Goal: Find contact information: Find contact information

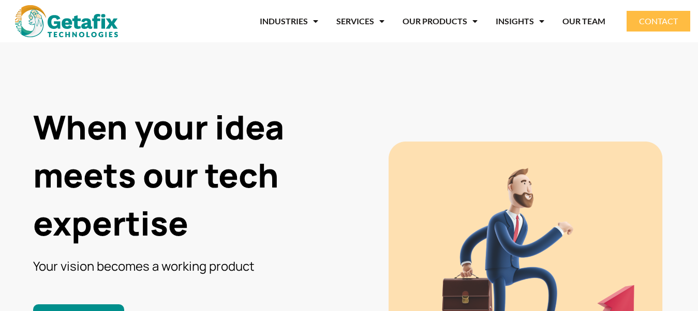
click at [634, 26] on link "CONTACT" at bounding box center [659, 21] width 64 height 21
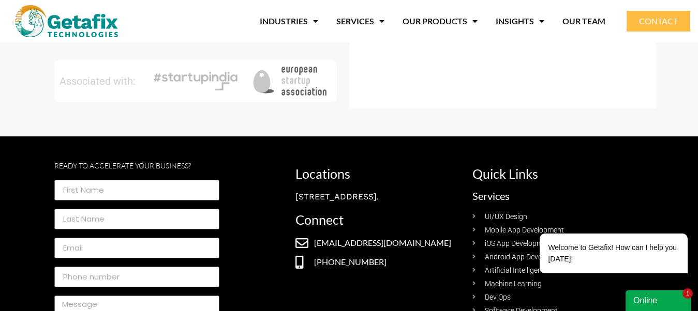
click at [269, 172] on div "Ready to Accelerate your business? Get a Fix" at bounding box center [172, 289] width 236 height 255
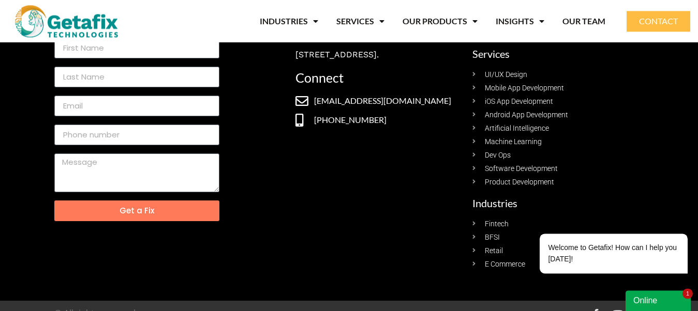
scroll to position [647, 0]
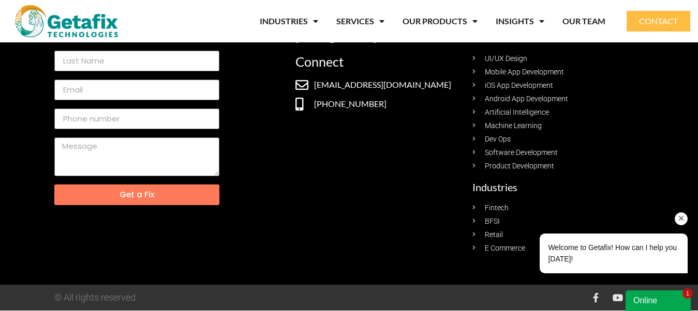
click at [680, 223] on icon "Chat attention grabber" at bounding box center [681, 218] width 9 height 9
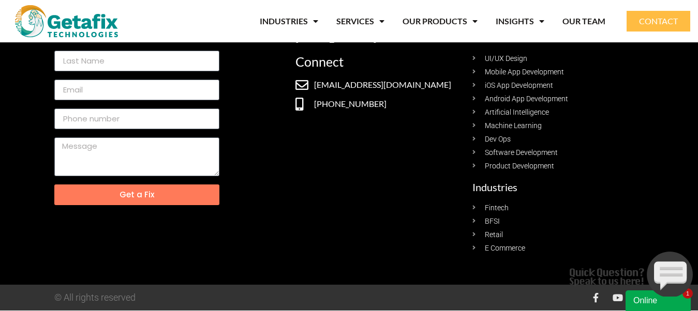
click at [595, 300] on icon at bounding box center [595, 297] width 9 height 9
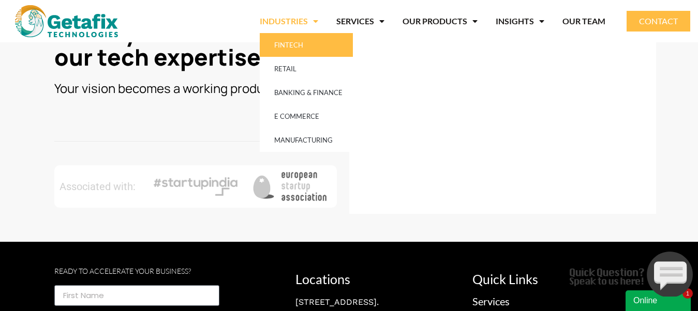
click at [300, 45] on link "FINTECH" at bounding box center [306, 45] width 93 height 24
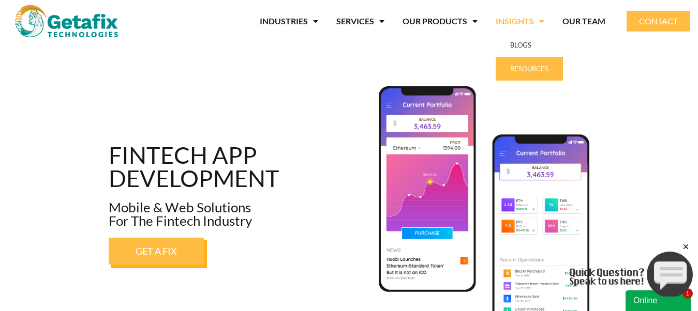
click at [533, 70] on link "RESOURCES" at bounding box center [529, 69] width 67 height 24
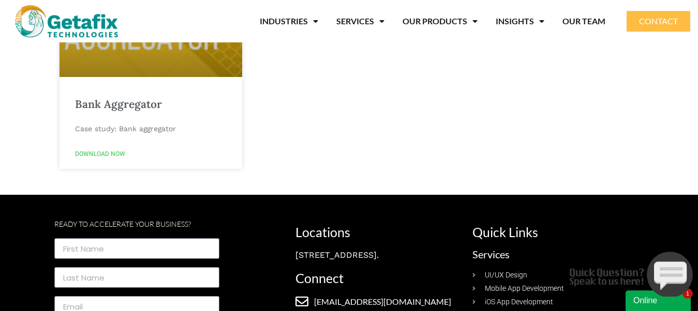
scroll to position [680, 0]
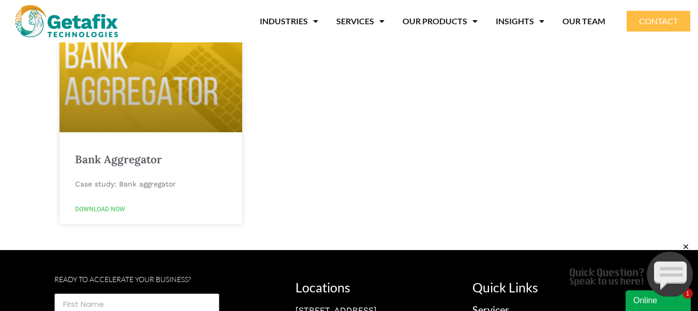
click at [651, 20] on span "CONTACT" at bounding box center [658, 21] width 39 height 8
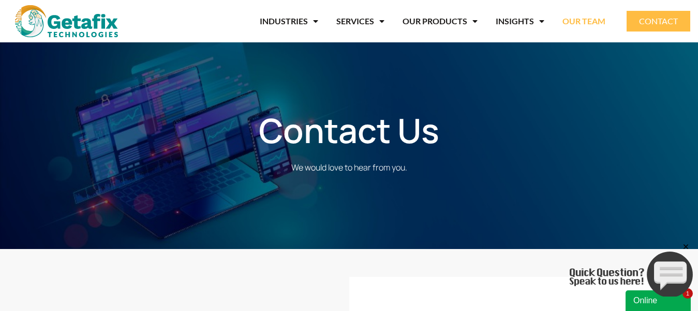
click at [587, 15] on link "OUR TEAM" at bounding box center [583, 21] width 43 height 24
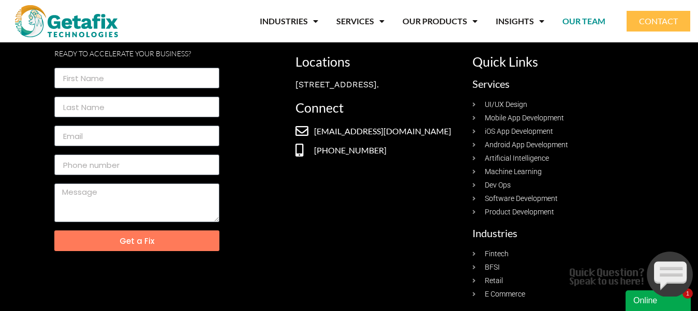
scroll to position [1416, 0]
